Goal: Task Accomplishment & Management: Use online tool/utility

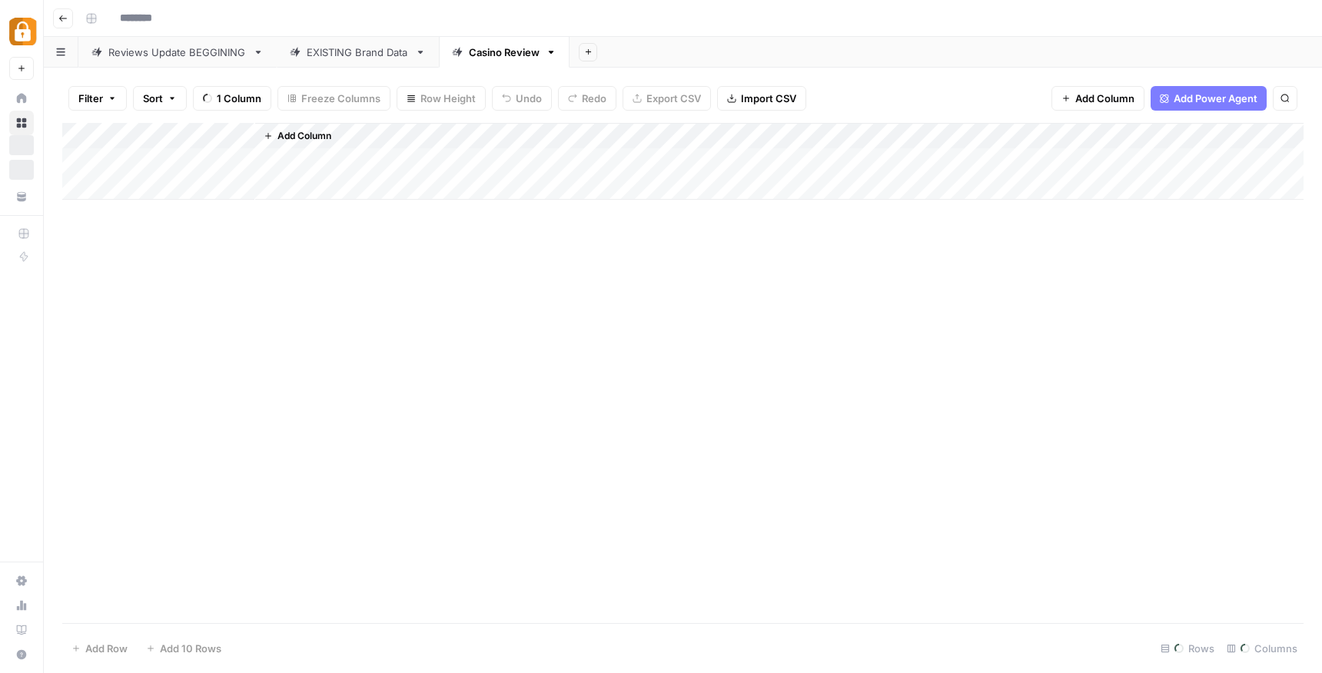
type input "**********"
click at [195, 64] on link "Reviews Update BEGGINING" at bounding box center [177, 52] width 198 height 31
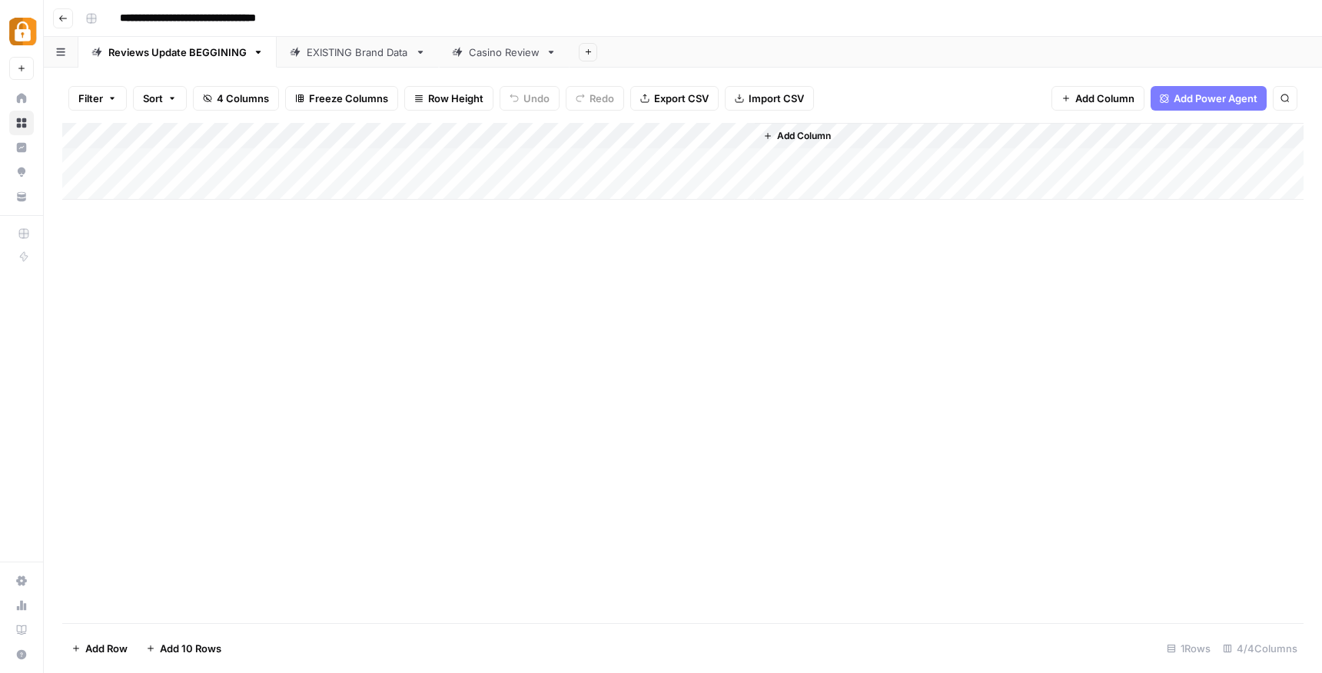
click at [404, 55] on div "EXISTING Brand Data" at bounding box center [358, 52] width 102 height 15
click at [511, 60] on link "Casino Review" at bounding box center [504, 52] width 131 height 31
click at [596, 160] on div "Add Column" at bounding box center [682, 161] width 1241 height 77
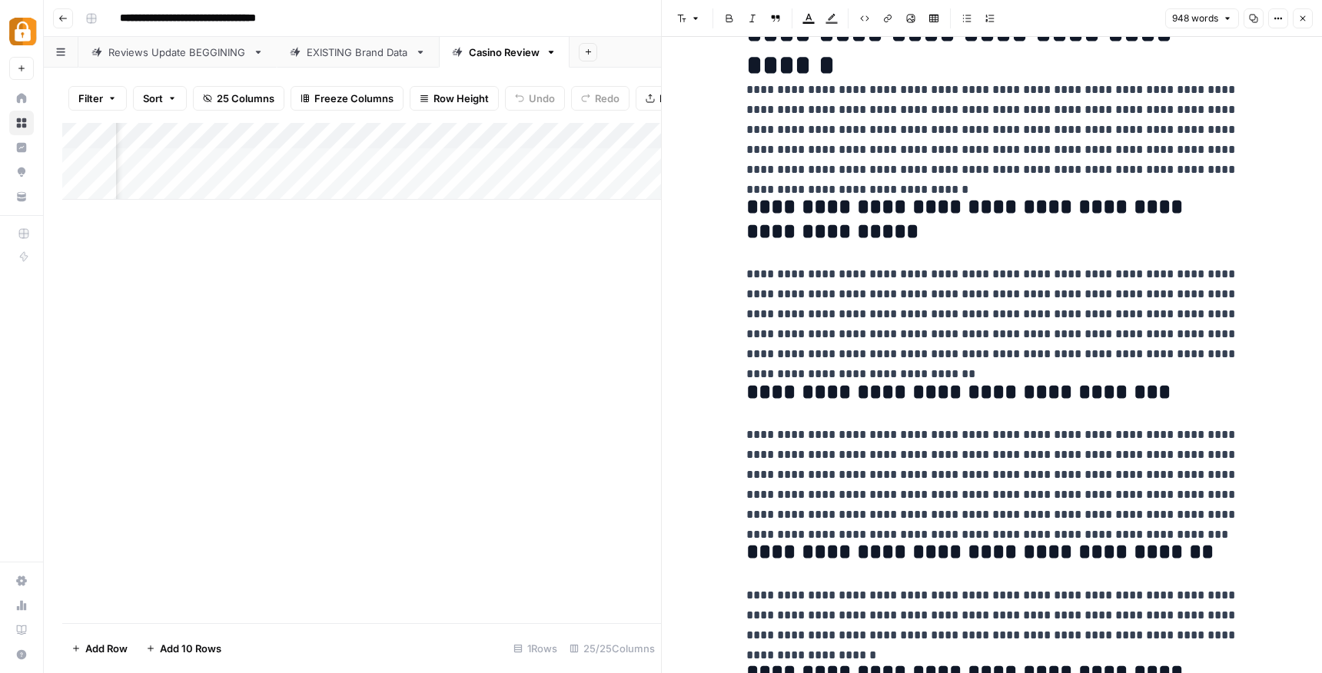
scroll to position [84, 0]
click at [550, 321] on div "Add Column" at bounding box center [361, 373] width 599 height 500
click at [1304, 25] on button "Close" at bounding box center [1303, 18] width 20 height 20
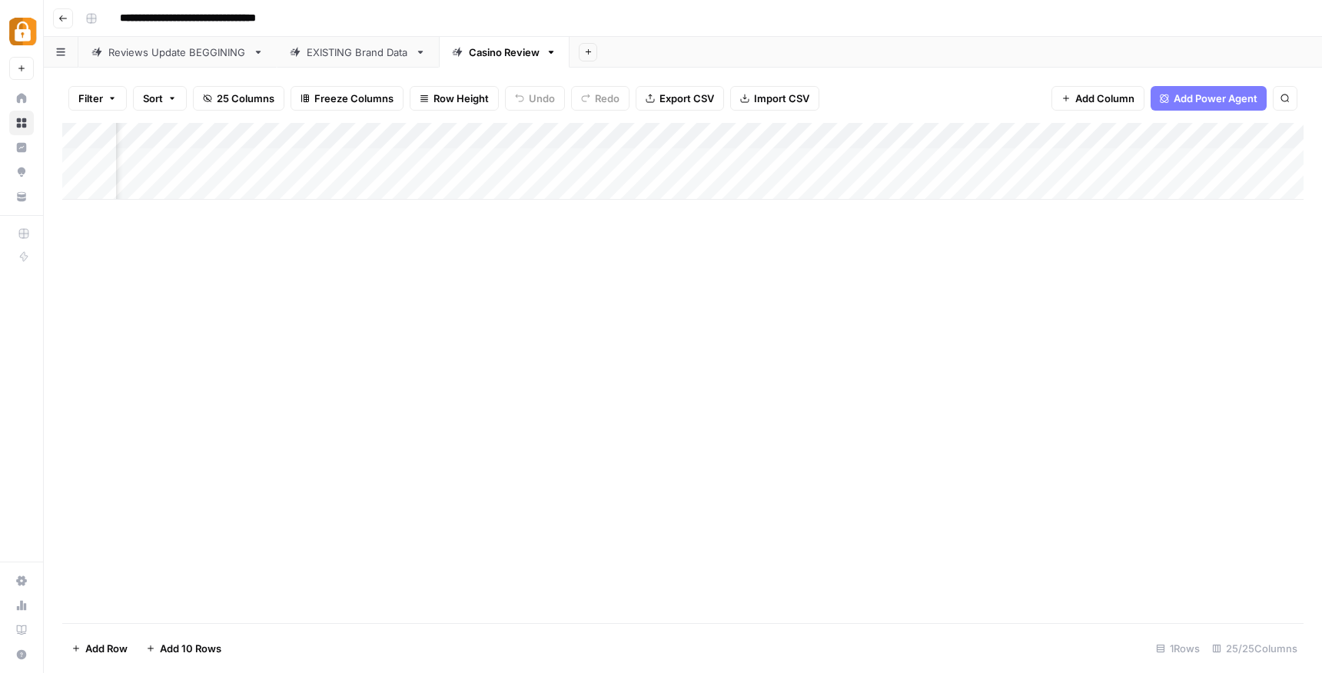
scroll to position [0, 627]
click at [169, 58] on div "Reviews Update BEGGINING" at bounding box center [177, 52] width 138 height 15
click at [174, 184] on div "Add Column" at bounding box center [682, 161] width 1241 height 77
type textarea "**********"
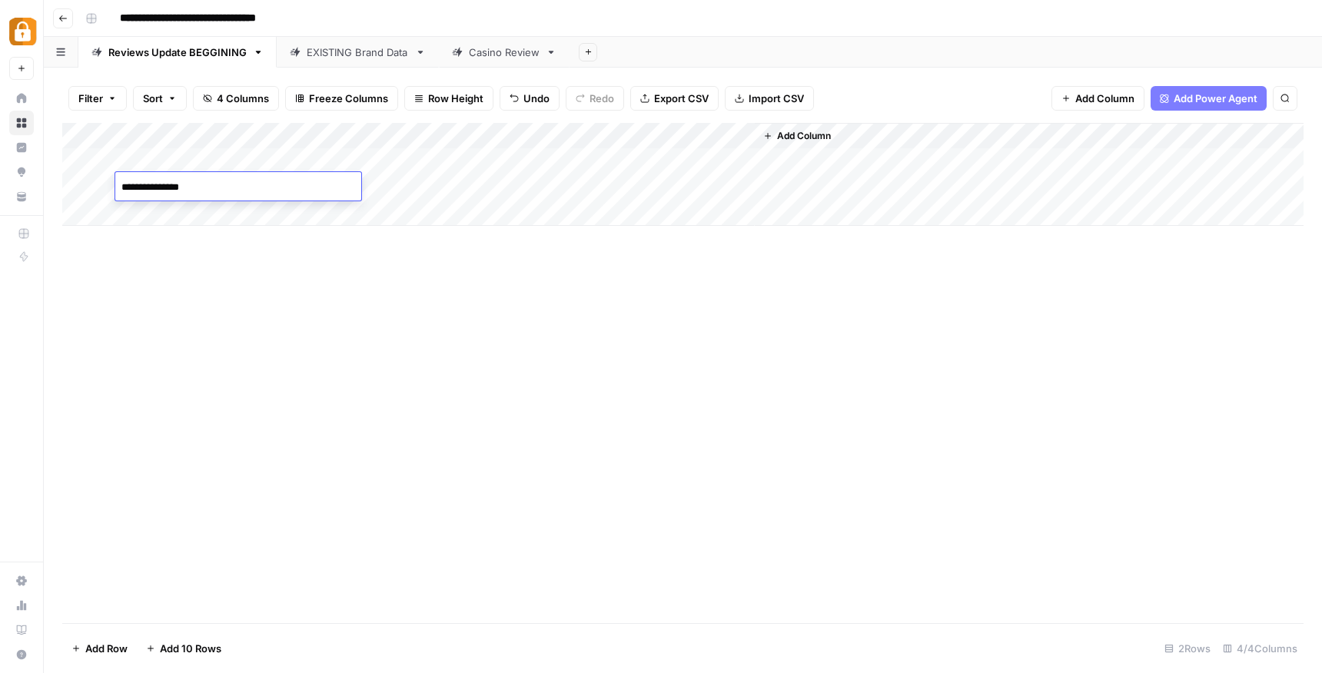
click at [434, 185] on div "Add Column" at bounding box center [682, 174] width 1241 height 103
click at [338, 56] on div "EXISTING Brand Data" at bounding box center [358, 52] width 102 height 15
click at [952, 188] on div "Add Column" at bounding box center [682, 174] width 1241 height 103
click at [981, 187] on div "Add Column" at bounding box center [682, 174] width 1241 height 103
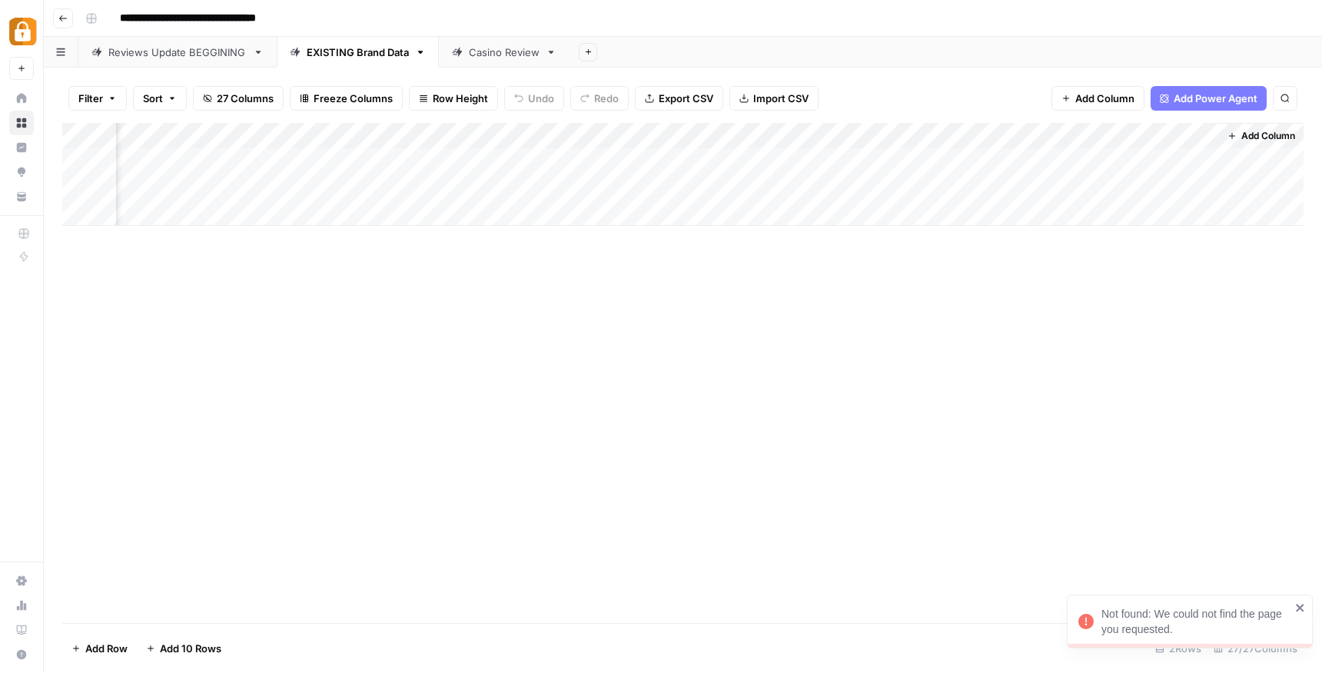
click at [971, 184] on div at bounding box center [983, 187] width 196 height 28
click at [930, 254] on div "Add Column" at bounding box center [682, 373] width 1241 height 500
click at [978, 189] on div "Add Column" at bounding box center [682, 174] width 1241 height 103
click at [980, 187] on div at bounding box center [983, 187] width 196 height 28
click at [948, 191] on div at bounding box center [983, 187] width 196 height 28
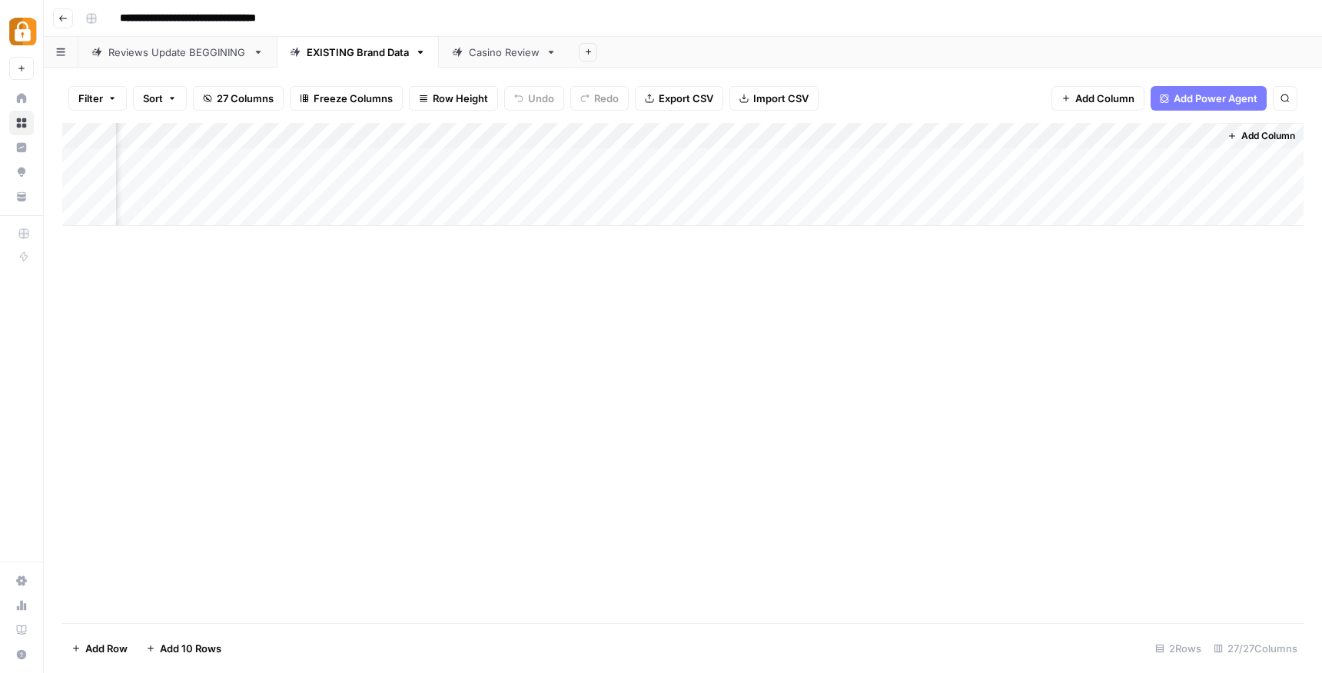
click at [500, 55] on div "Casino Review" at bounding box center [504, 52] width 71 height 15
click at [380, 58] on div "EXISTING Brand Data" at bounding box center [358, 52] width 102 height 15
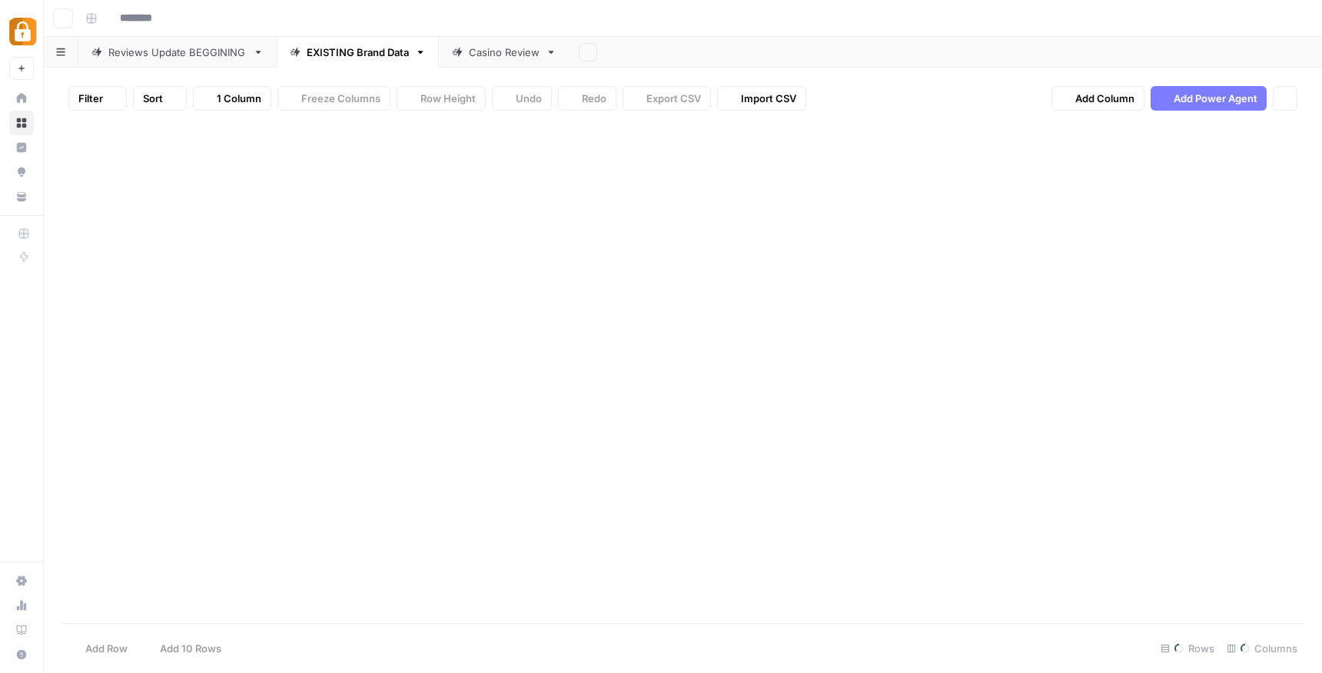
type input "**********"
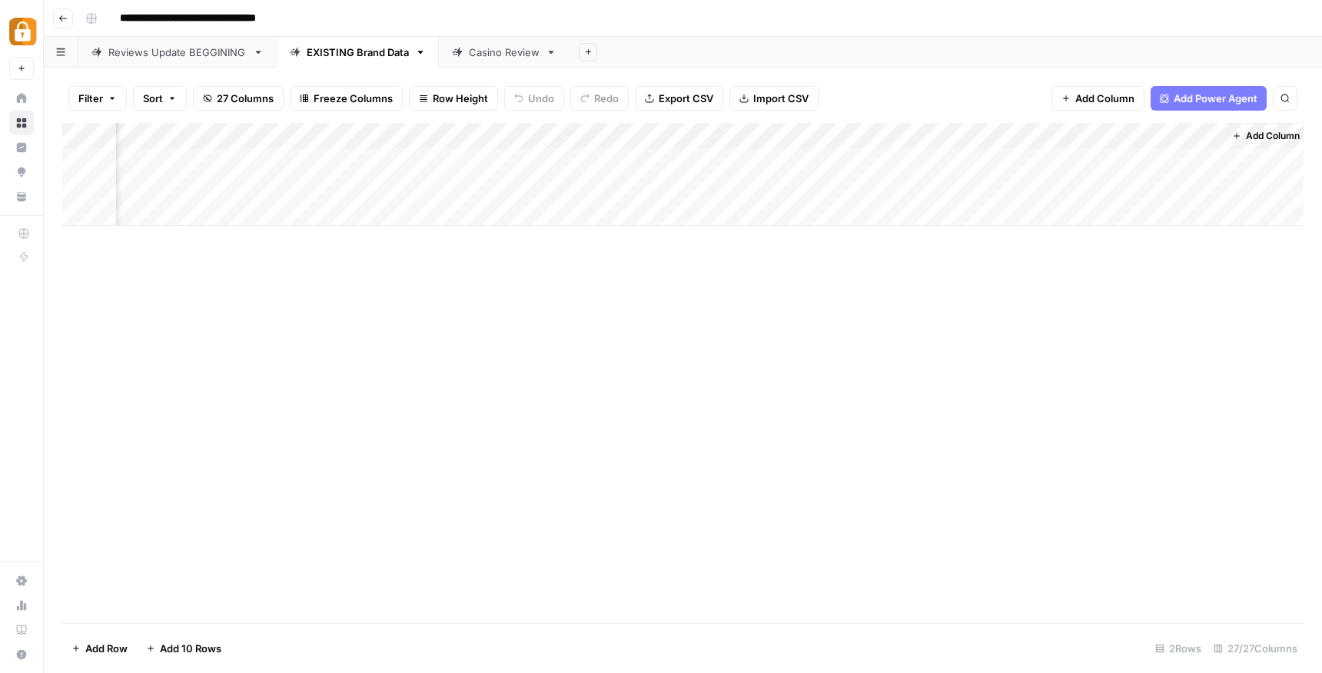
scroll to position [0, 3632]
click at [978, 184] on div "Add Column" at bounding box center [682, 174] width 1241 height 103
click at [985, 187] on div "Add Column" at bounding box center [682, 174] width 1241 height 103
click at [499, 62] on link "Casino Review" at bounding box center [504, 52] width 131 height 31
click at [340, 55] on div "EXISTING Brand Data" at bounding box center [358, 52] width 102 height 15
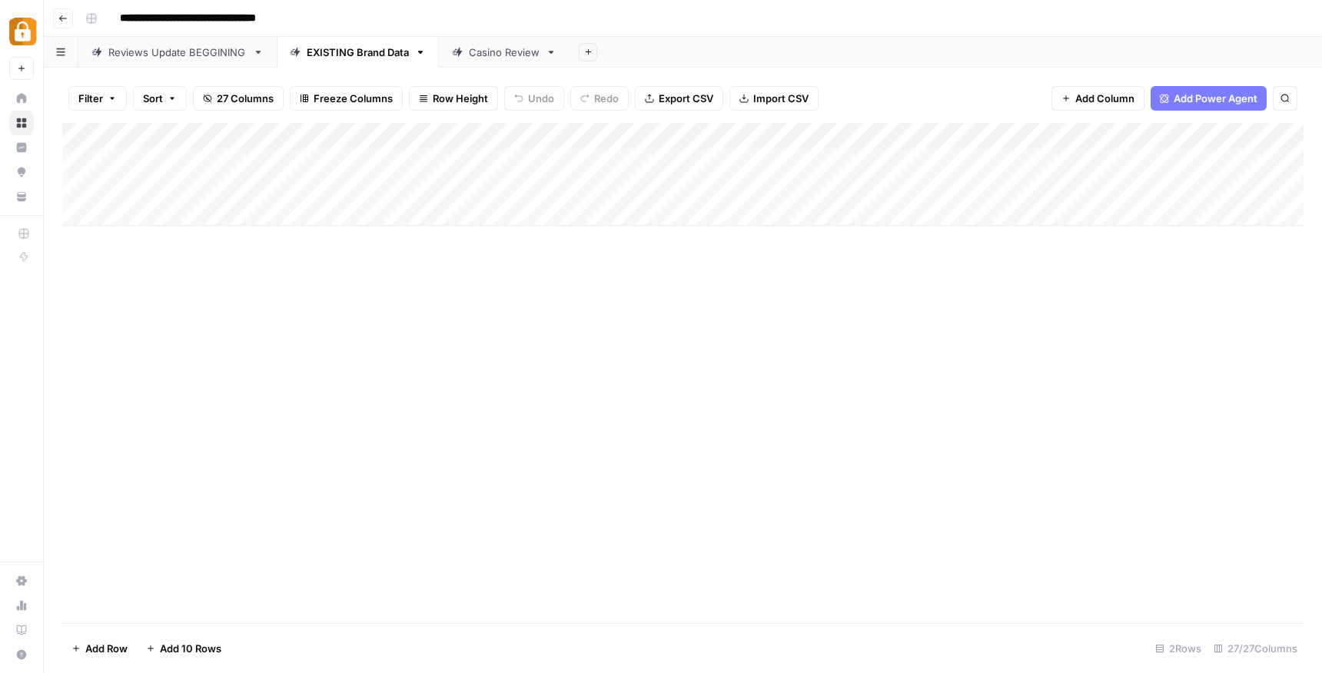
click at [239, 187] on div "Add Column" at bounding box center [682, 174] width 1241 height 103
click at [462, 54] on div "Casino Review" at bounding box center [496, 52] width 88 height 15
click at [382, 60] on link "EXISTING Brand Data" at bounding box center [358, 52] width 162 height 31
click at [324, 188] on div "Add Column" at bounding box center [682, 174] width 1241 height 103
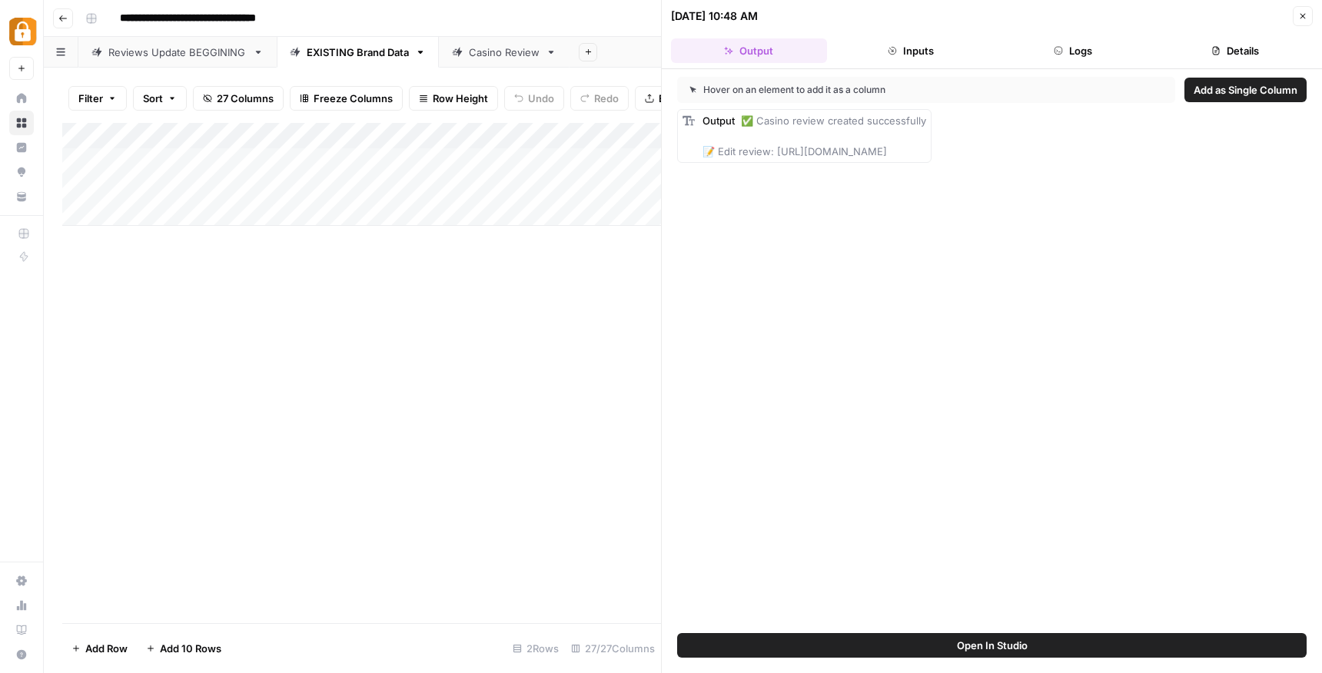
click at [1309, 21] on button "Close" at bounding box center [1303, 16] width 20 height 20
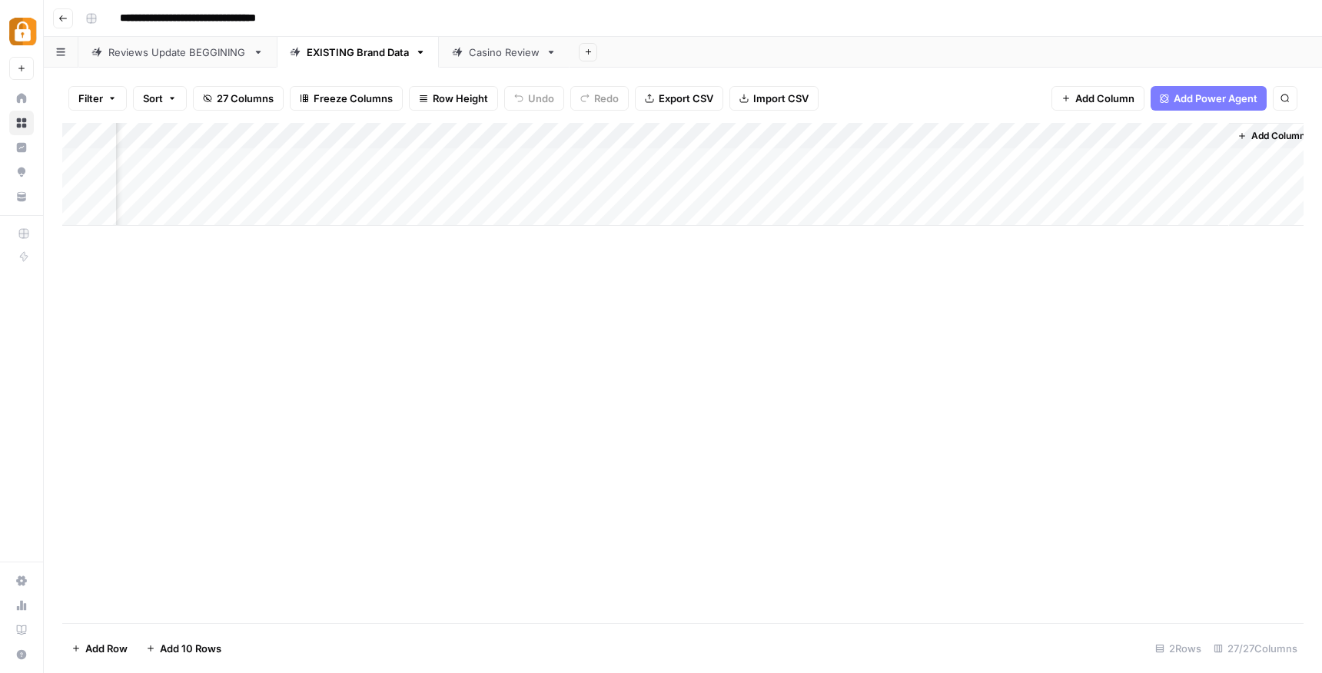
scroll to position [0, 3632]
click at [971, 184] on div "Add Column" at bounding box center [682, 174] width 1241 height 103
click at [981, 182] on div "Add Column" at bounding box center [682, 174] width 1241 height 103
click at [978, 186] on div at bounding box center [983, 187] width 196 height 28
click at [982, 190] on div at bounding box center [983, 187] width 196 height 28
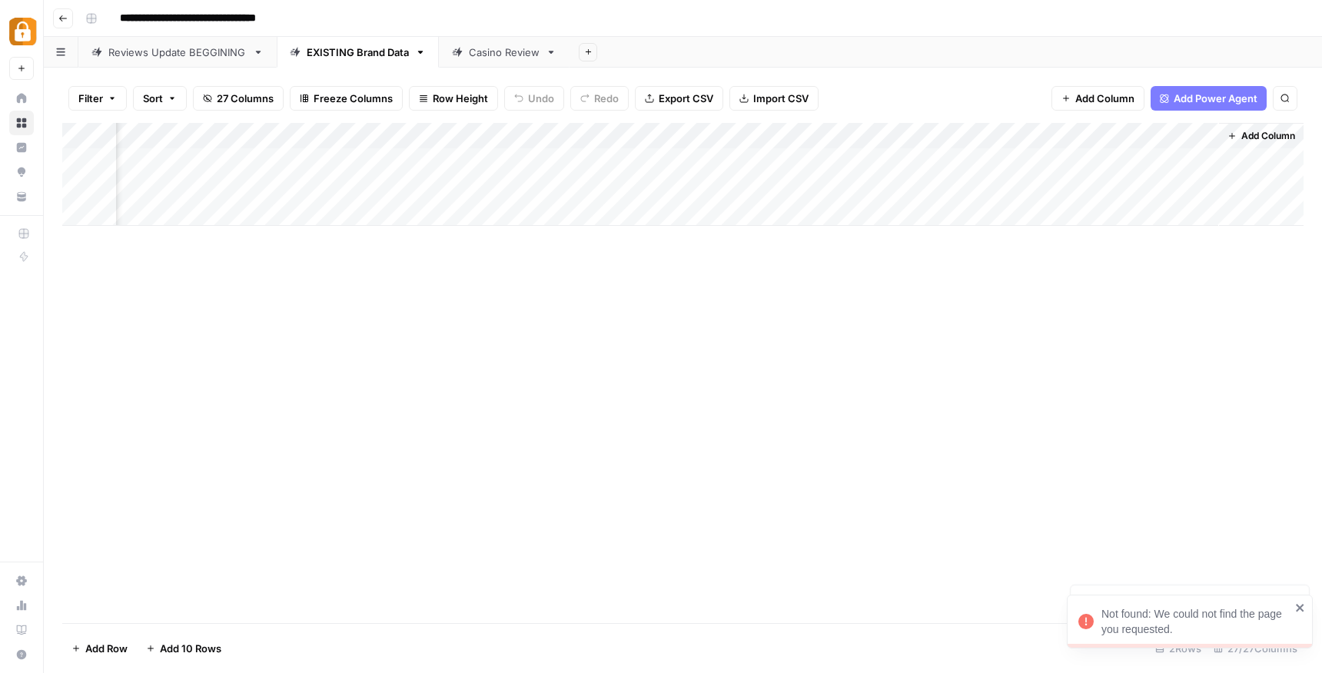
drag, startPoint x: 971, startPoint y: 185, endPoint x: 916, endPoint y: 185, distance: 54.6
click at [964, 185] on div at bounding box center [983, 187] width 196 height 28
click at [259, 188] on div "Add Column" at bounding box center [682, 174] width 1241 height 103
click at [473, 56] on div "Casino Review" at bounding box center [504, 52] width 71 height 15
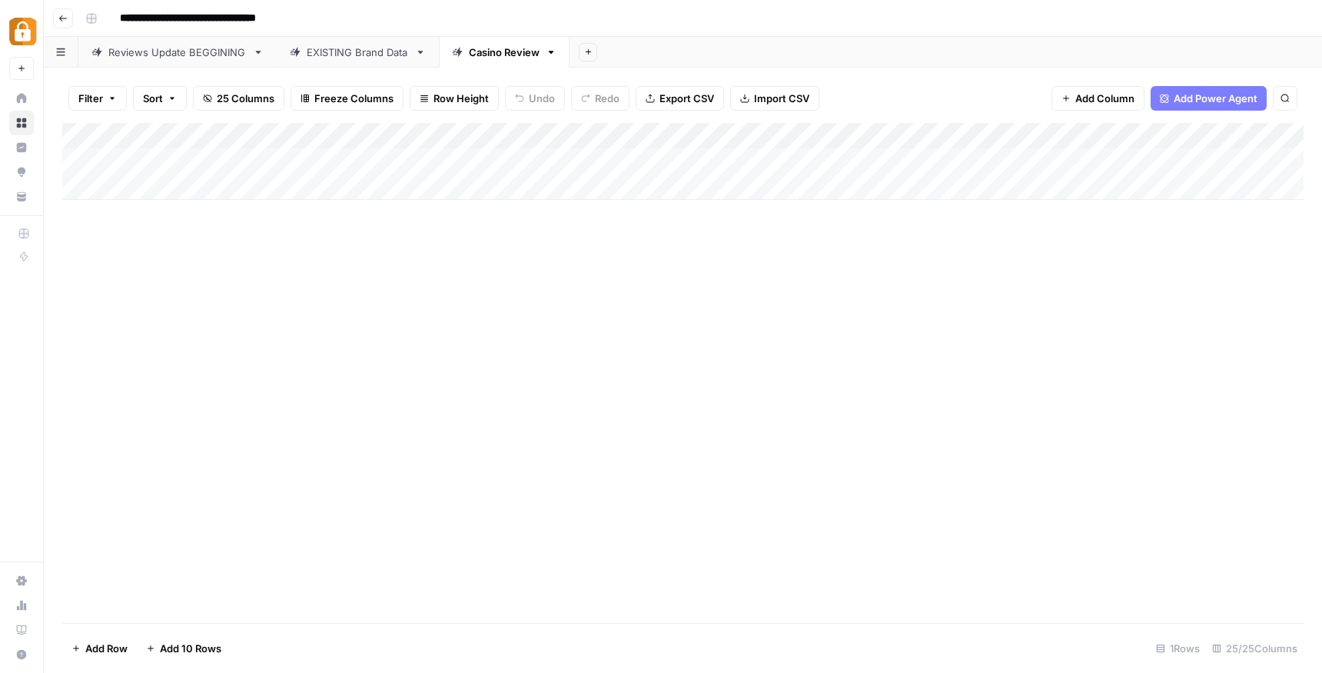
click at [347, 56] on div "EXISTING Brand Data" at bounding box center [358, 52] width 102 height 15
click at [963, 181] on div "Add Column" at bounding box center [682, 174] width 1241 height 103
click at [988, 185] on div "Add Column" at bounding box center [682, 174] width 1241 height 103
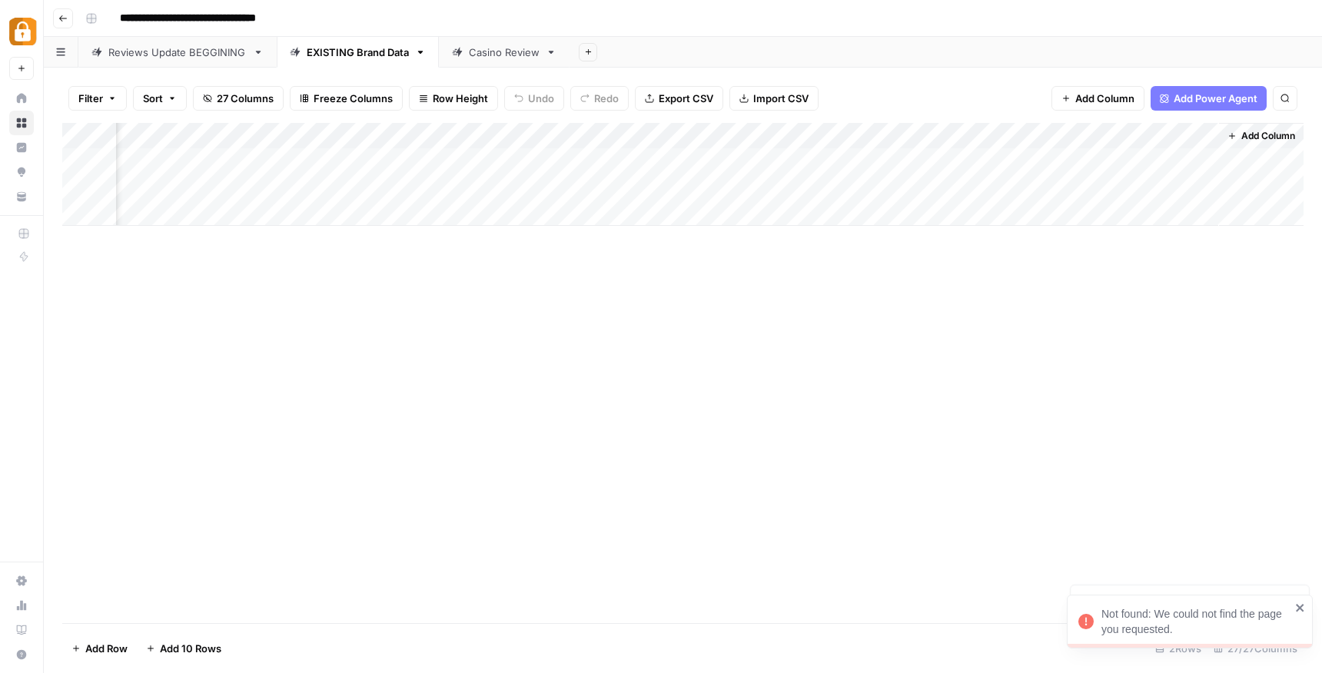
click at [980, 186] on div at bounding box center [983, 187] width 196 height 28
click at [500, 51] on div "Casino Review" at bounding box center [504, 52] width 71 height 15
click at [374, 60] on link "EXISTING Brand Data" at bounding box center [358, 52] width 162 height 31
click at [345, 189] on div "Add Column" at bounding box center [682, 174] width 1241 height 103
click at [224, 48] on div "Reviews Update BEGGINING" at bounding box center [177, 52] width 138 height 15
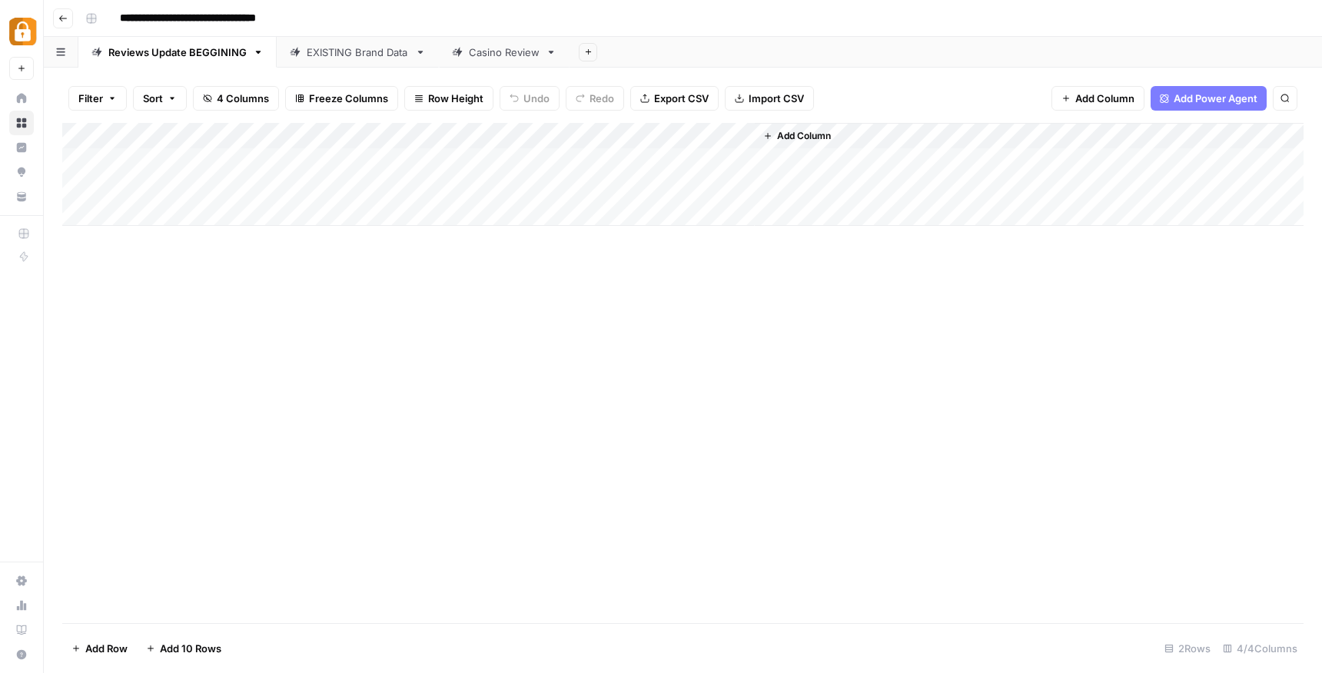
click at [345, 57] on div "EXISTING Brand Data" at bounding box center [358, 52] width 102 height 15
click at [978, 188] on div "Add Column" at bounding box center [682, 174] width 1241 height 103
click at [981, 185] on div "Add Column" at bounding box center [682, 174] width 1241 height 103
click at [476, 48] on div "Casino Review" at bounding box center [504, 52] width 71 height 15
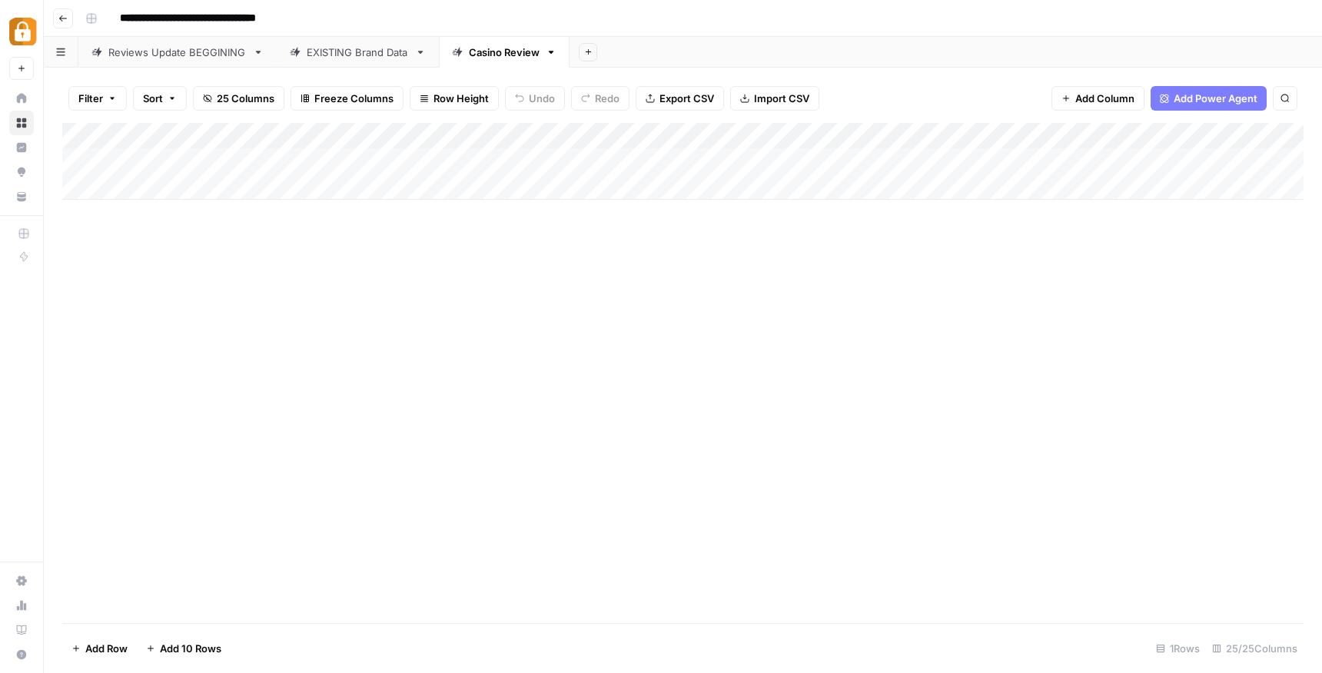
click at [344, 57] on div "EXISTING Brand Data" at bounding box center [358, 52] width 102 height 15
click at [326, 187] on div "Add Column" at bounding box center [682, 174] width 1241 height 103
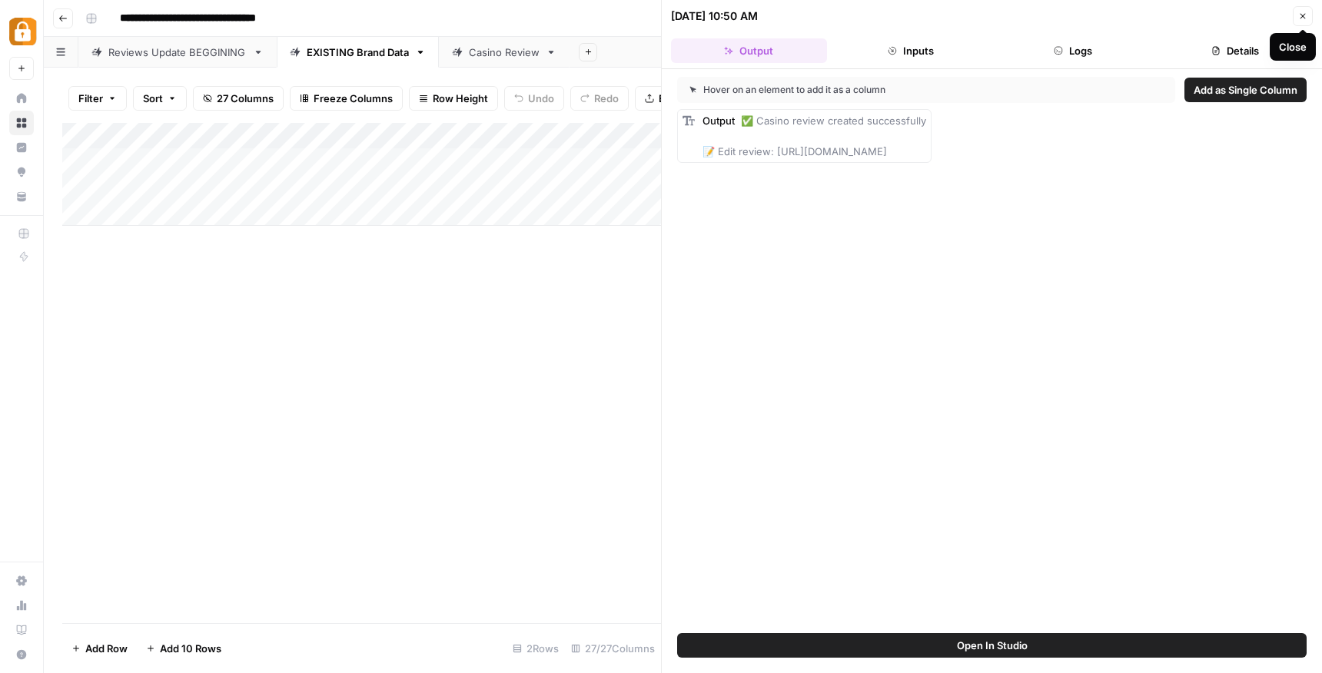
click at [1300, 12] on icon "button" at bounding box center [1302, 16] width 9 height 9
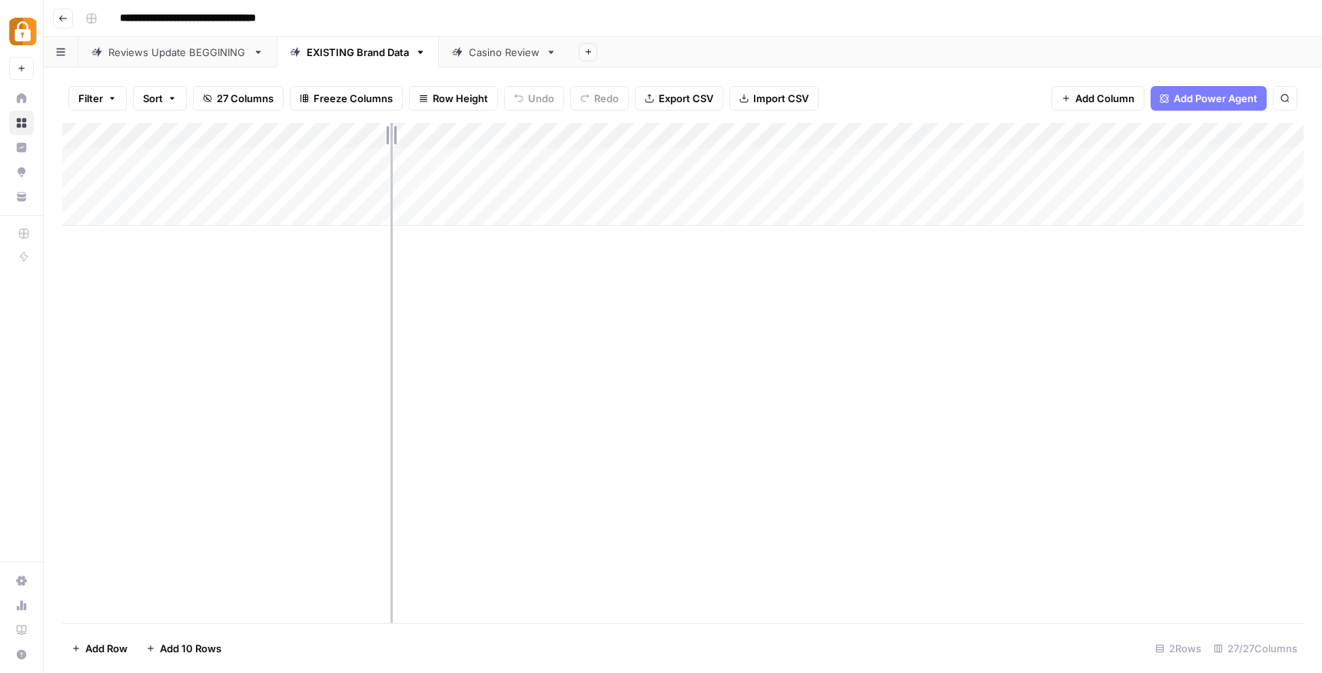
drag, startPoint x: 360, startPoint y: 134, endPoint x: 389, endPoint y: 130, distance: 29.5
click at [389, 130] on div "Add Column" at bounding box center [682, 174] width 1241 height 103
click at [984, 188] on div "Add Column" at bounding box center [682, 174] width 1241 height 103
click at [991, 183] on div "Add Column" at bounding box center [682, 174] width 1241 height 103
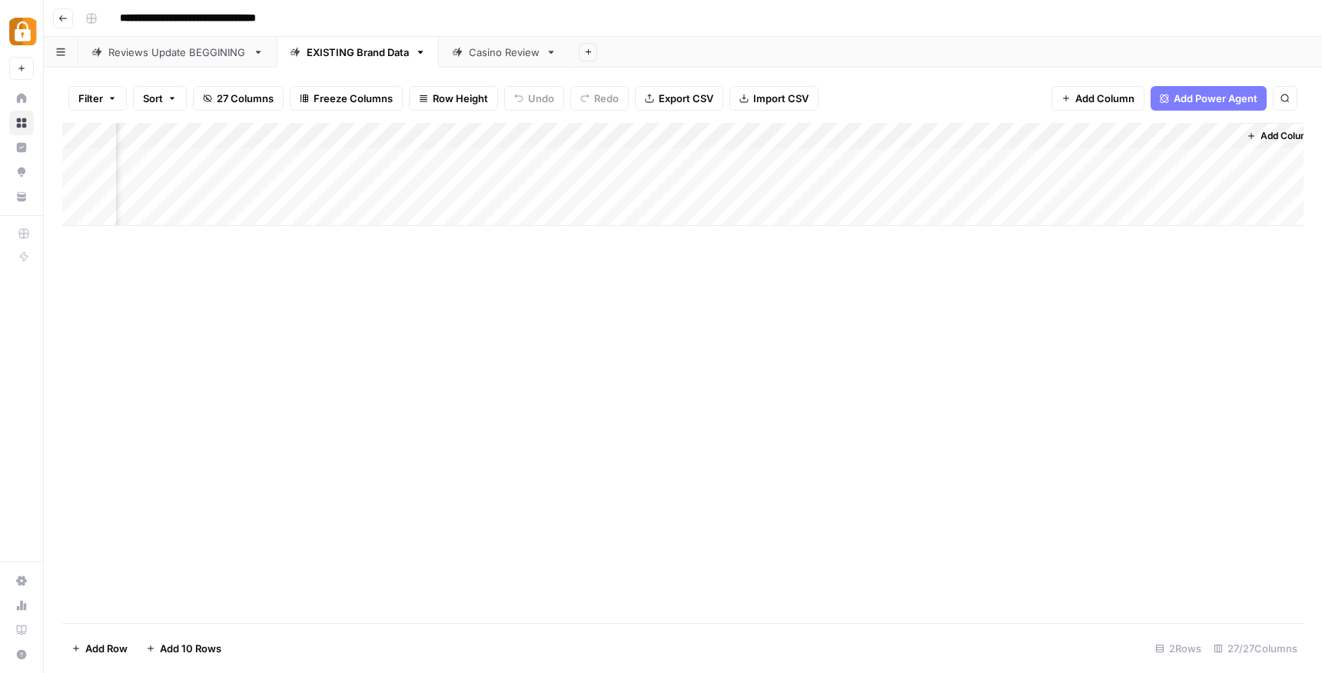
scroll to position [0, 3662]
click at [983, 187] on div "Add Column" at bounding box center [682, 174] width 1241 height 103
click at [223, 59] on div "Reviews Update BEGGINING" at bounding box center [177, 52] width 138 height 15
click at [357, 60] on link "EXISTING Brand Data" at bounding box center [358, 52] width 162 height 31
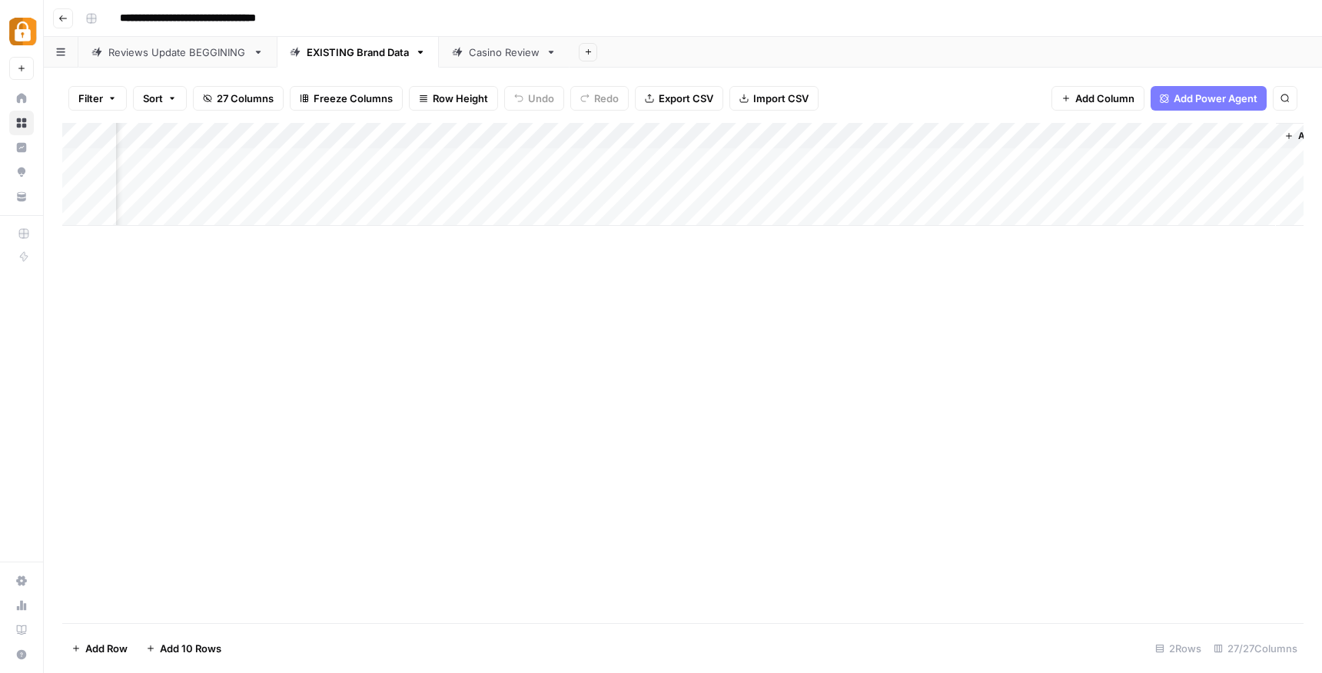
scroll to position [0, 3662]
click at [983, 186] on div "Add Column" at bounding box center [682, 174] width 1241 height 103
click at [493, 55] on div "Casino Review" at bounding box center [504, 52] width 71 height 15
click at [367, 64] on link "EXISTING Brand Data" at bounding box center [358, 52] width 162 height 31
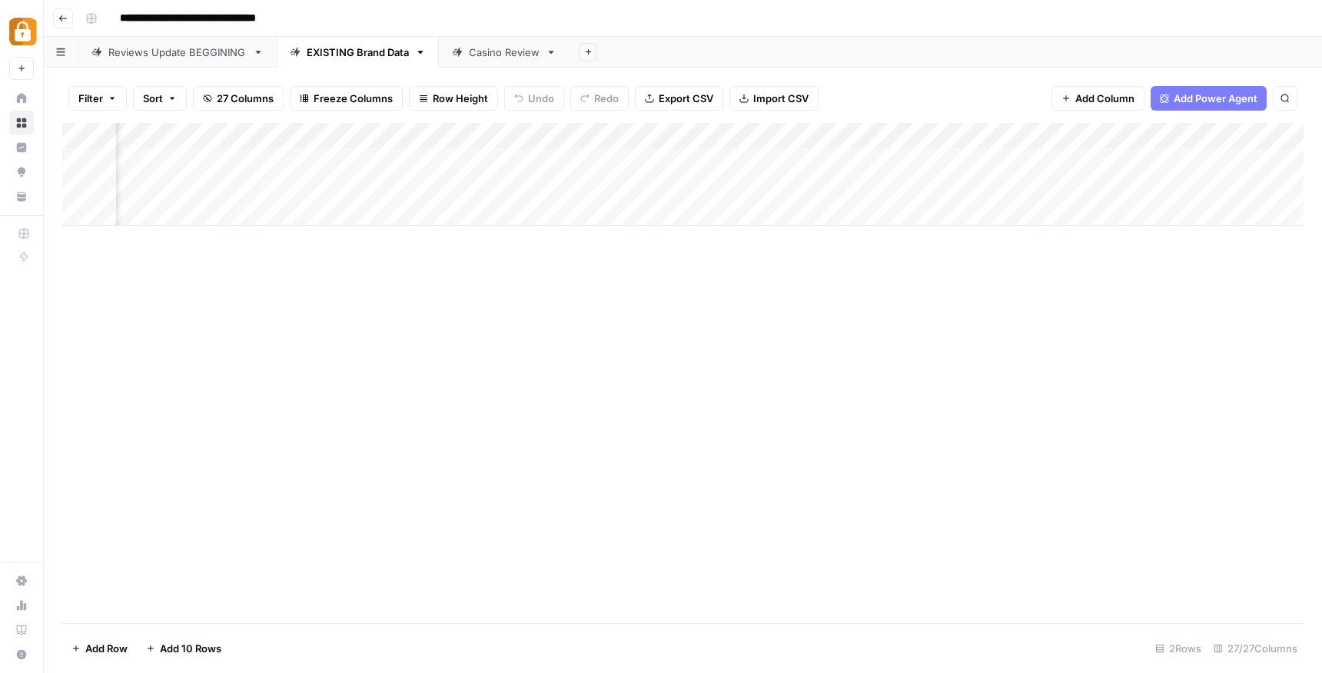
scroll to position [0, 985]
